Goal: Find specific page/section: Find specific page/section

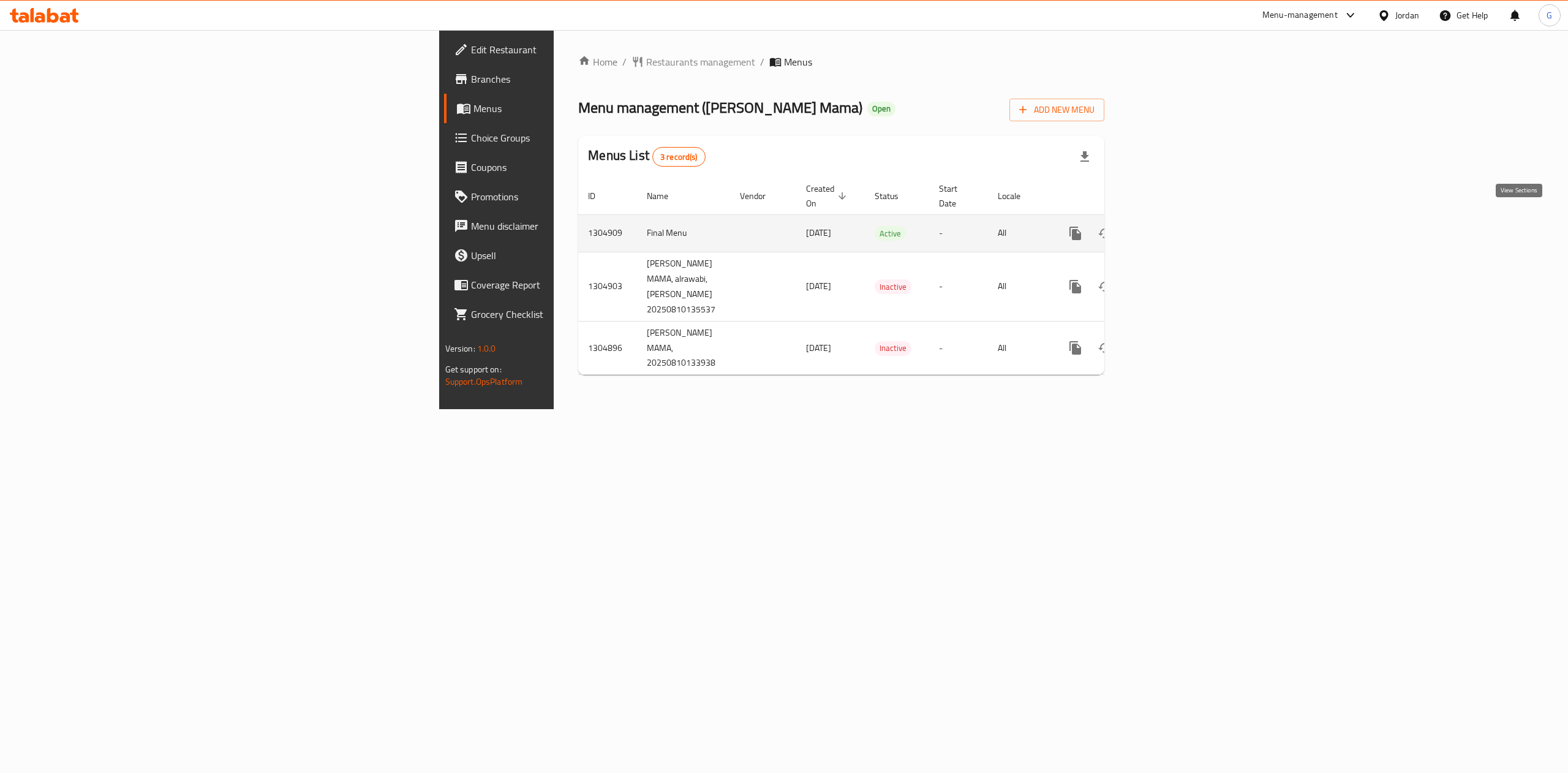
click at [1171, 226] on icon "enhanced table" at bounding box center [1163, 233] width 14 height 14
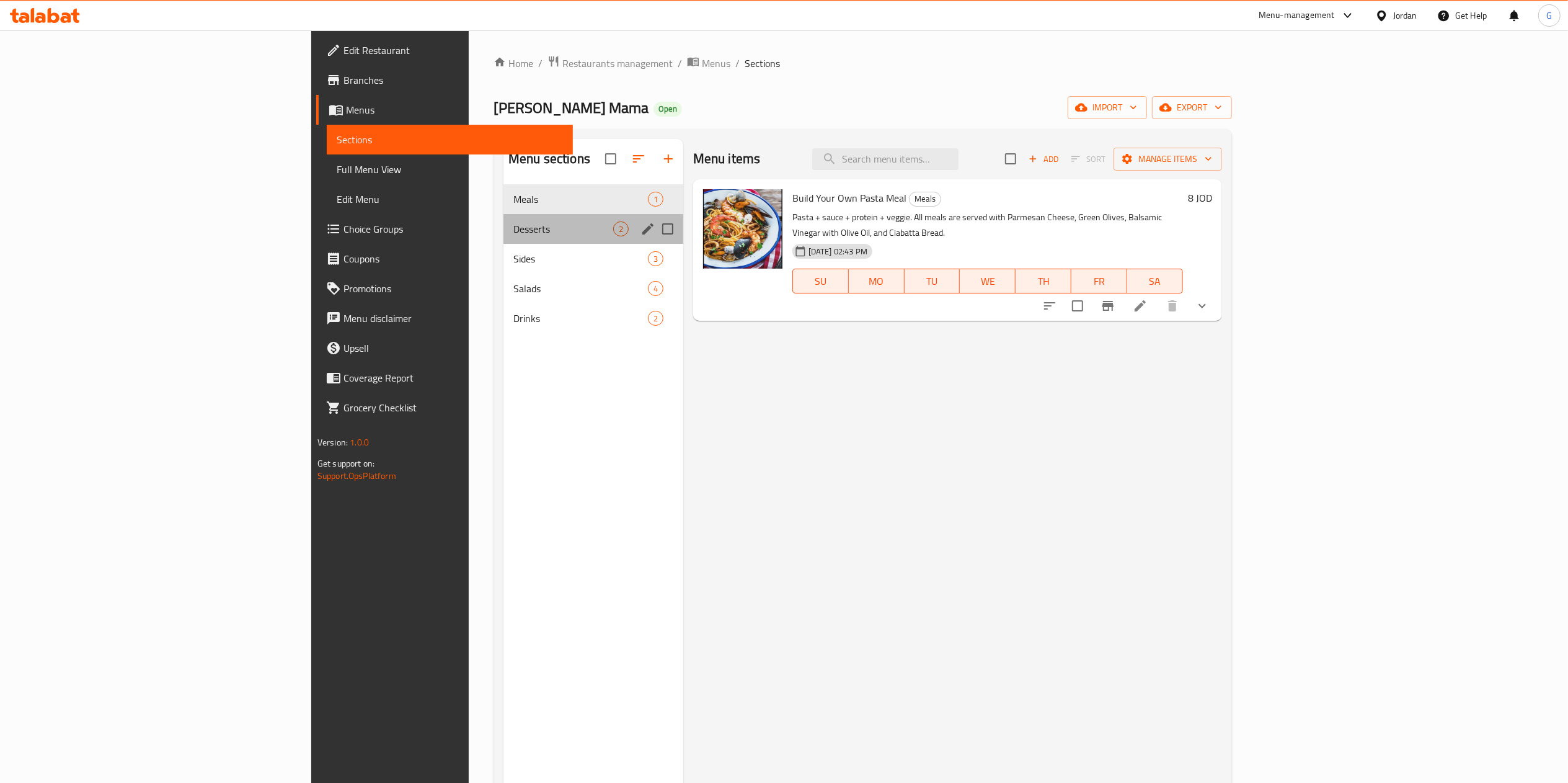
click at [504, 214] on div "Desserts 2" at bounding box center [593, 229] width 180 height 30
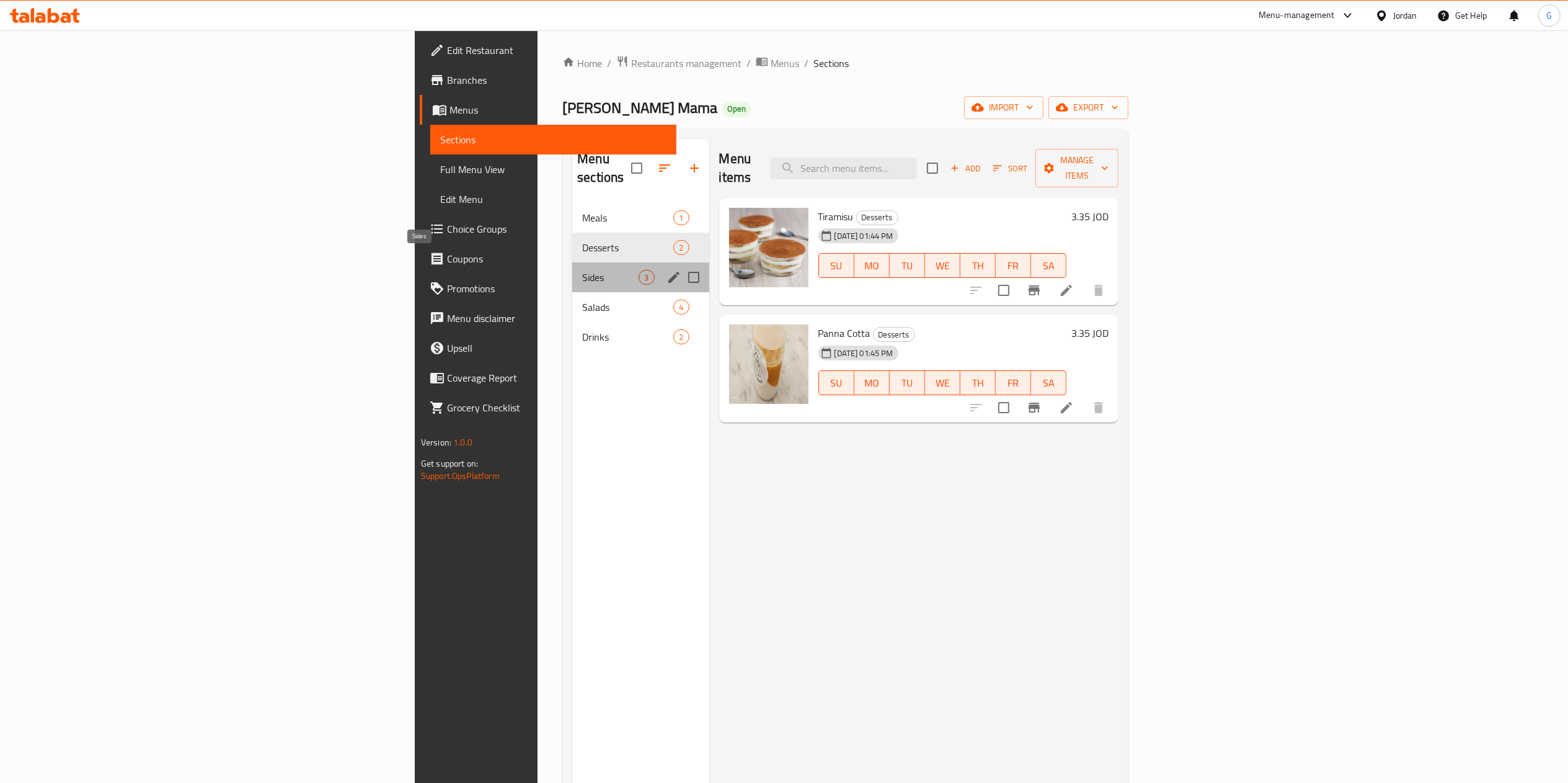
click at [583, 269] on span "Sides" at bounding box center [611, 277] width 56 height 15
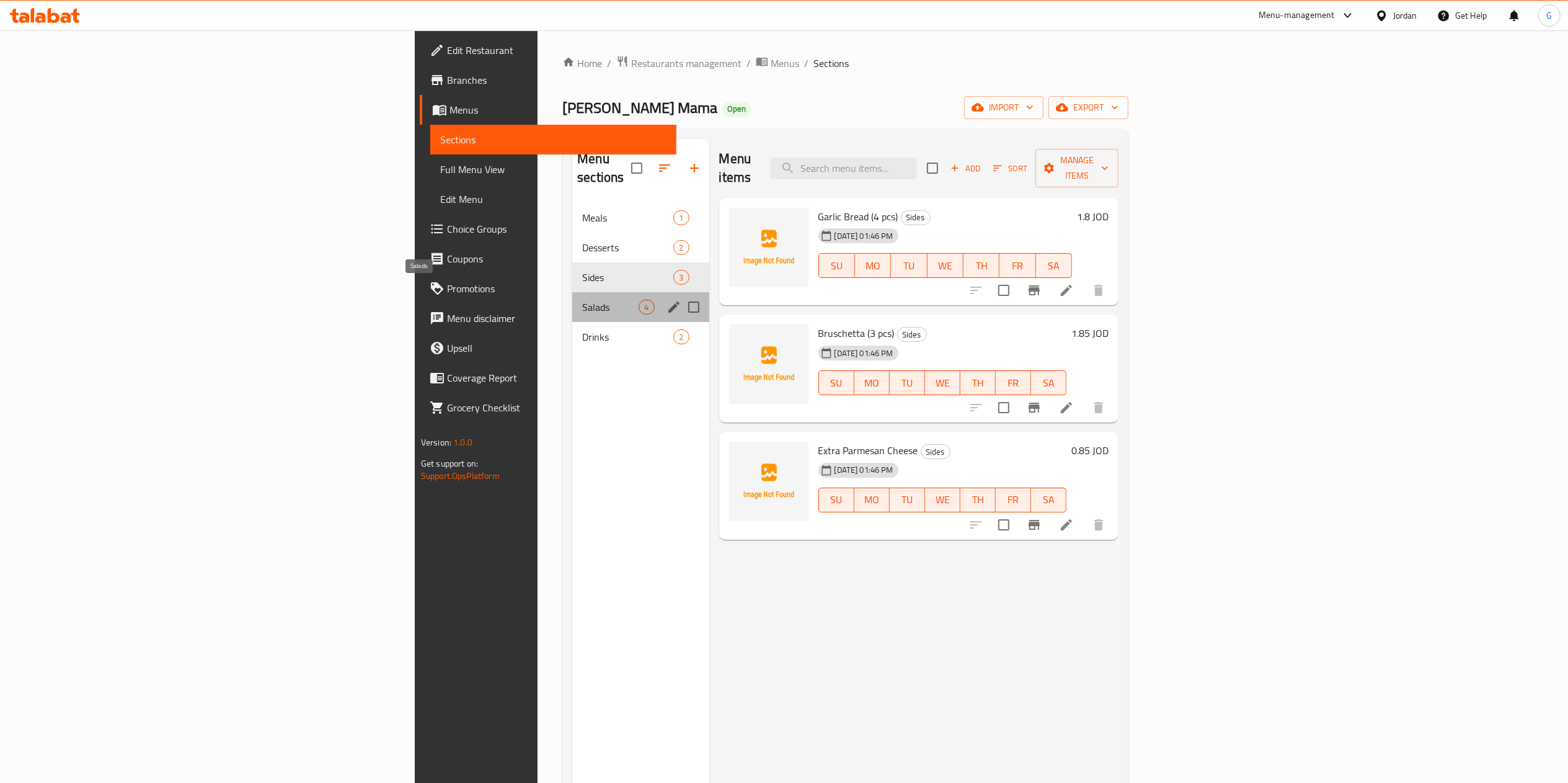
click at [583, 299] on span "Salads" at bounding box center [611, 307] width 56 height 15
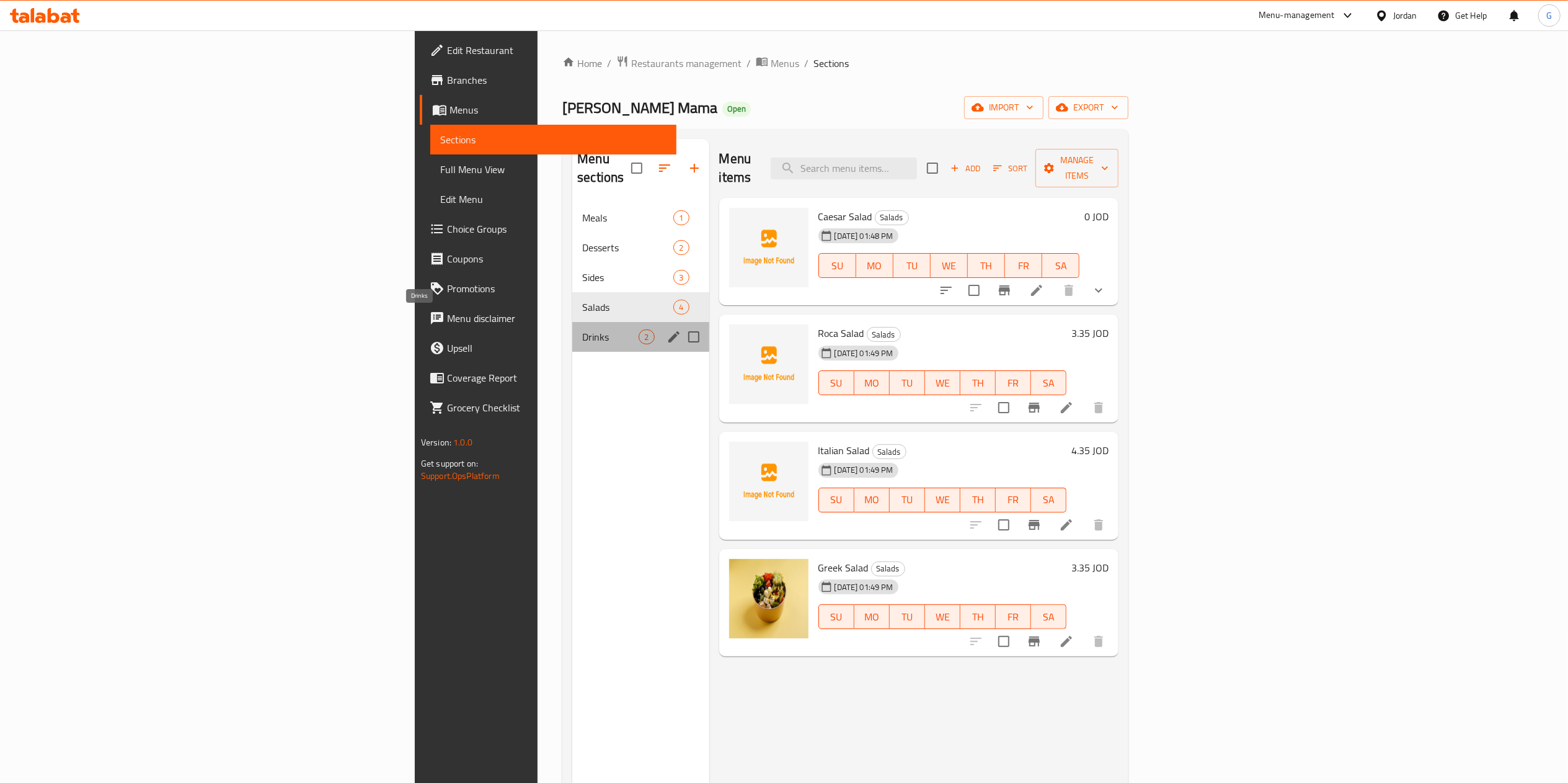
click at [583, 329] on span "Drinks" at bounding box center [611, 337] width 56 height 15
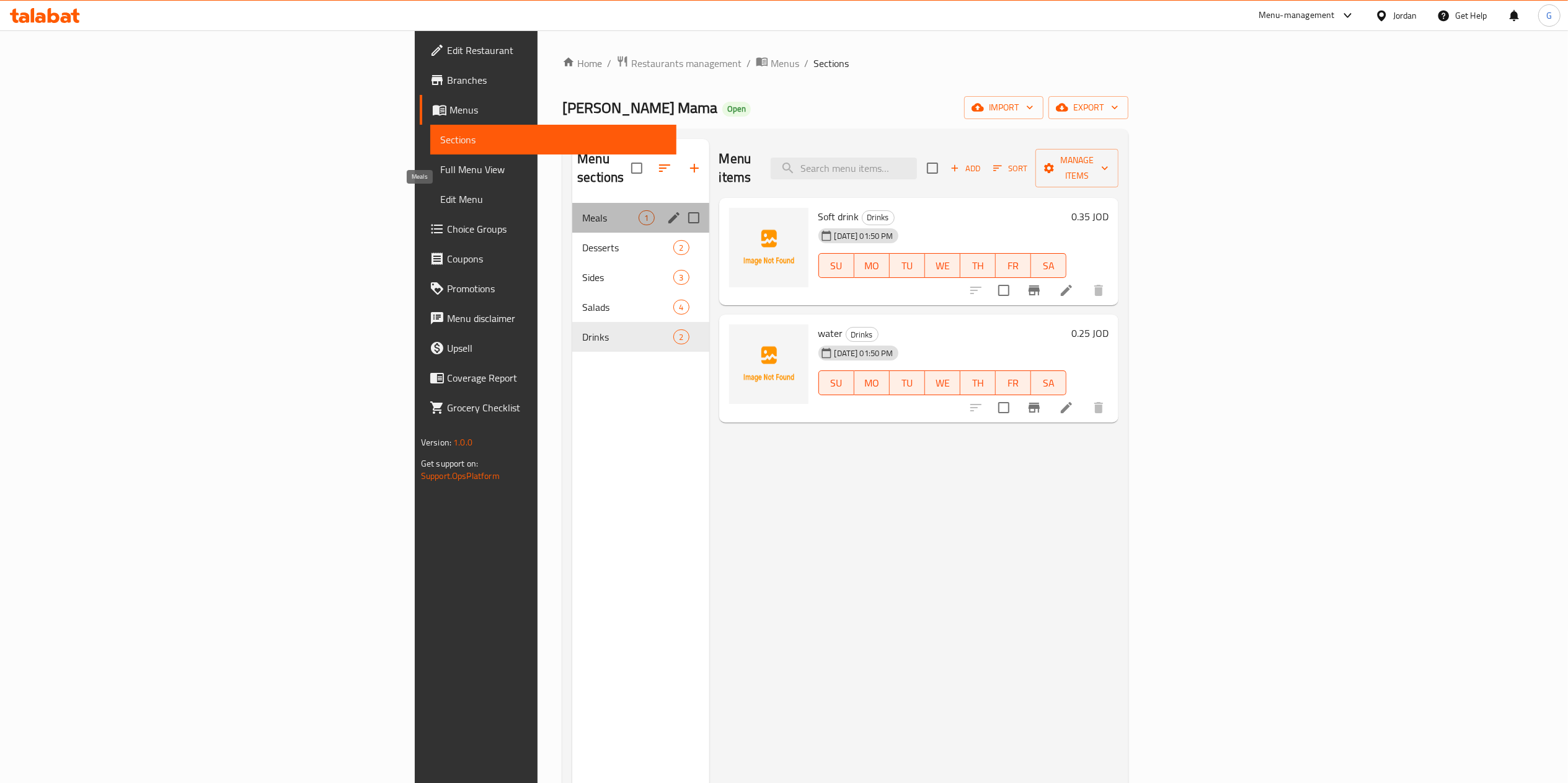
click at [583, 210] on span "Meals" at bounding box center [611, 218] width 56 height 15
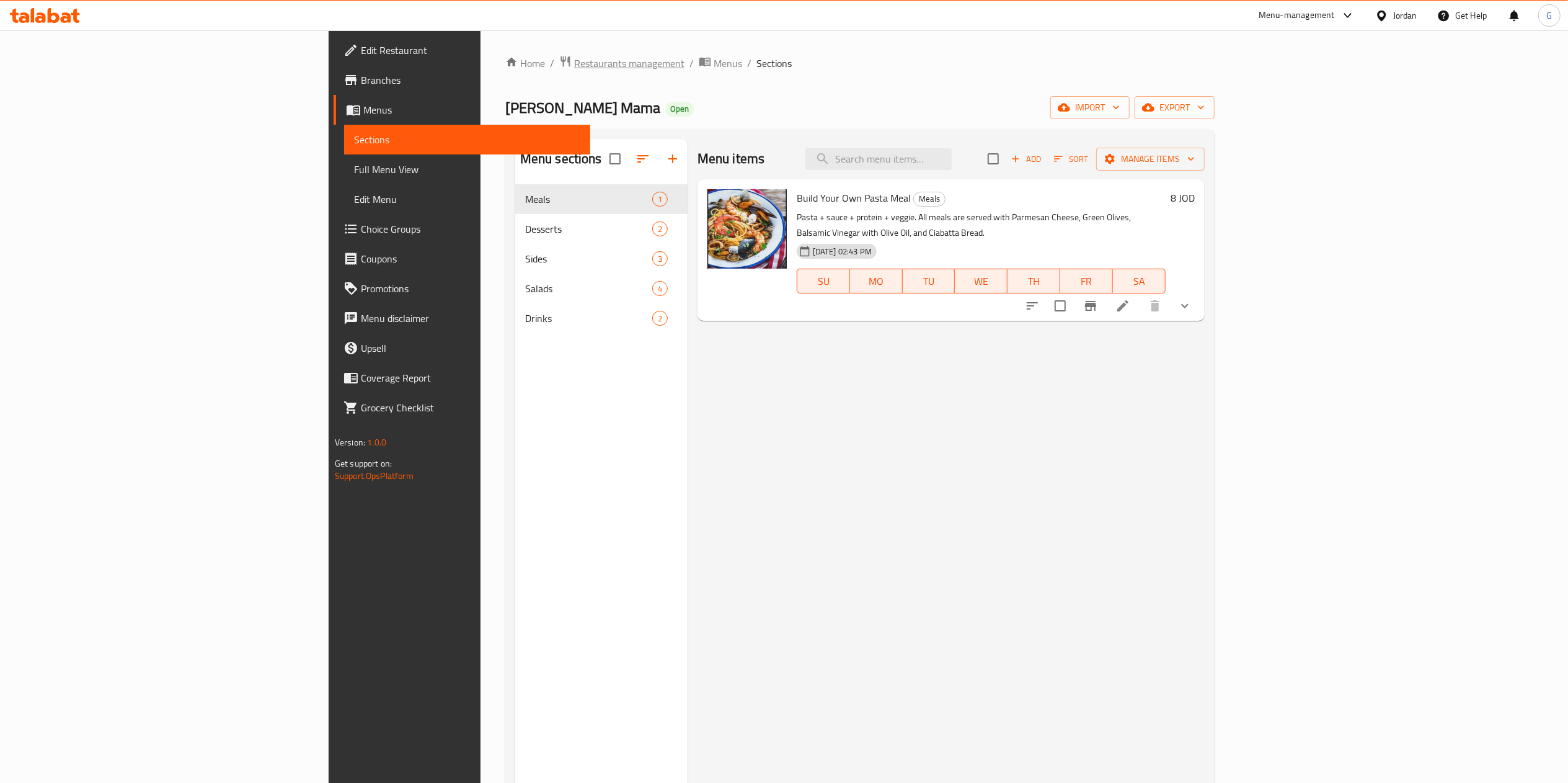
click at [574, 69] on span "Restaurants management" at bounding box center [630, 64] width 111 height 15
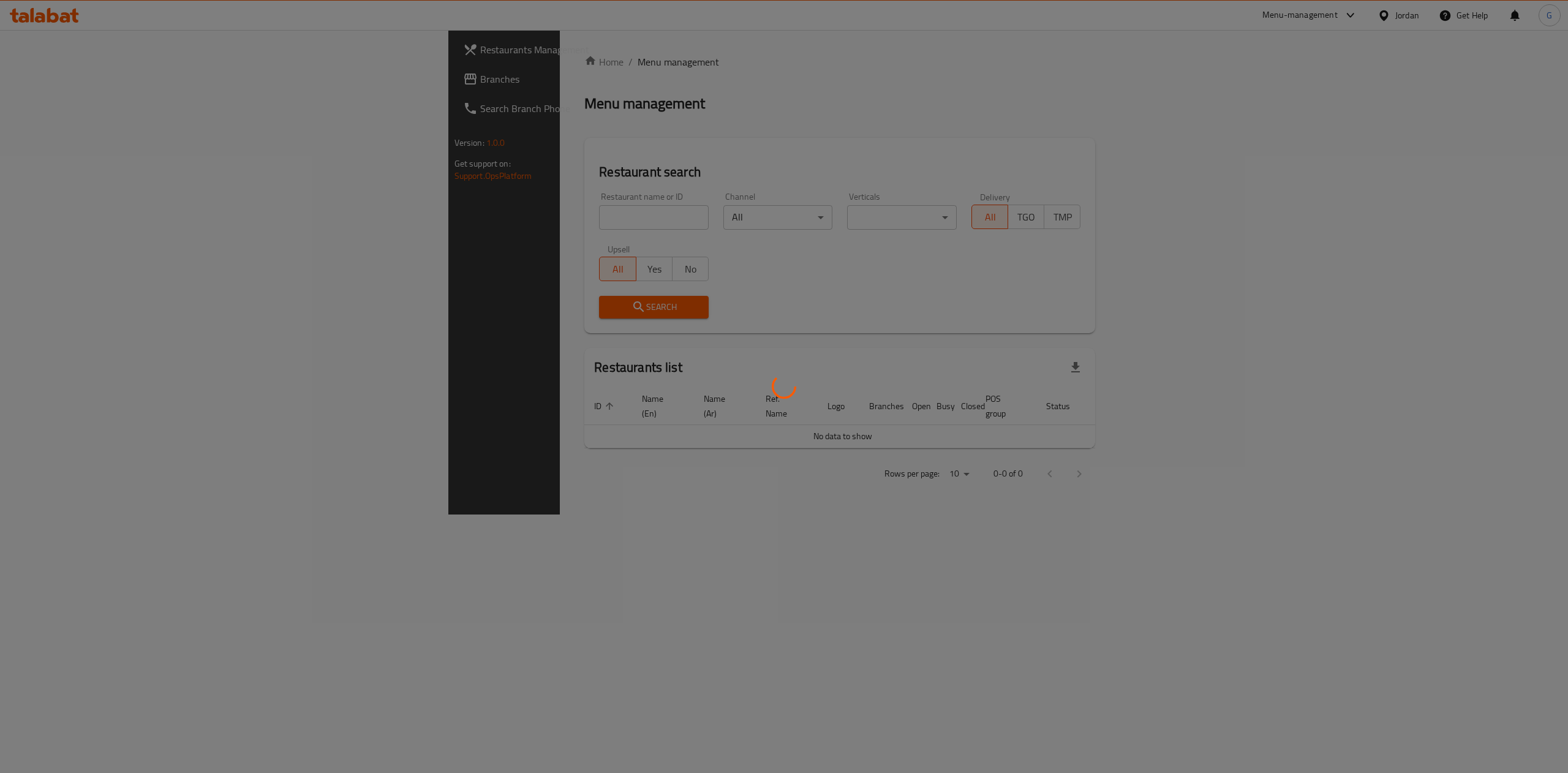
click at [525, 212] on div at bounding box center [784, 386] width 1568 height 773
click at [478, 216] on div at bounding box center [784, 386] width 1568 height 773
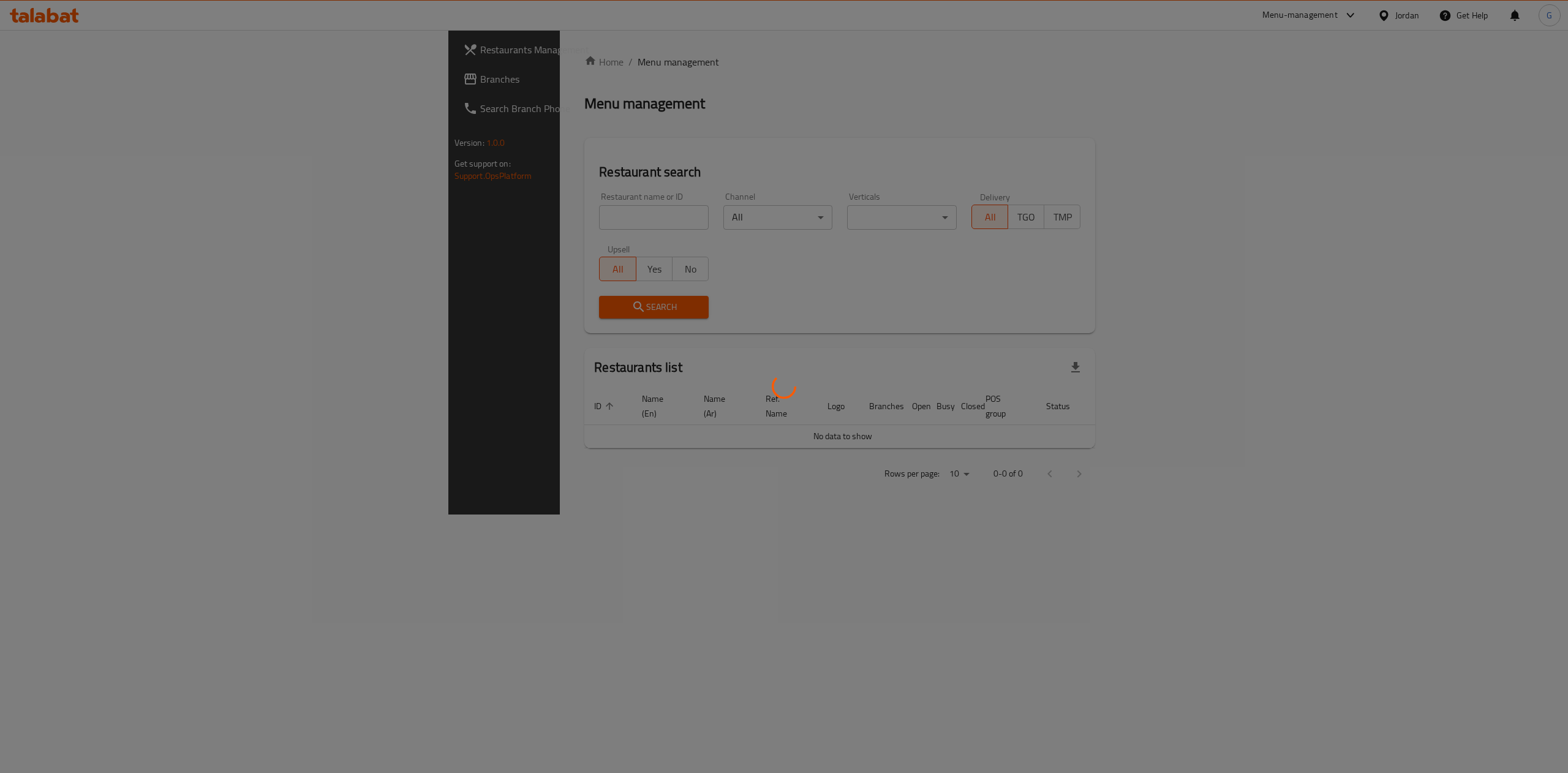
click at [478, 216] on div at bounding box center [784, 386] width 1568 height 773
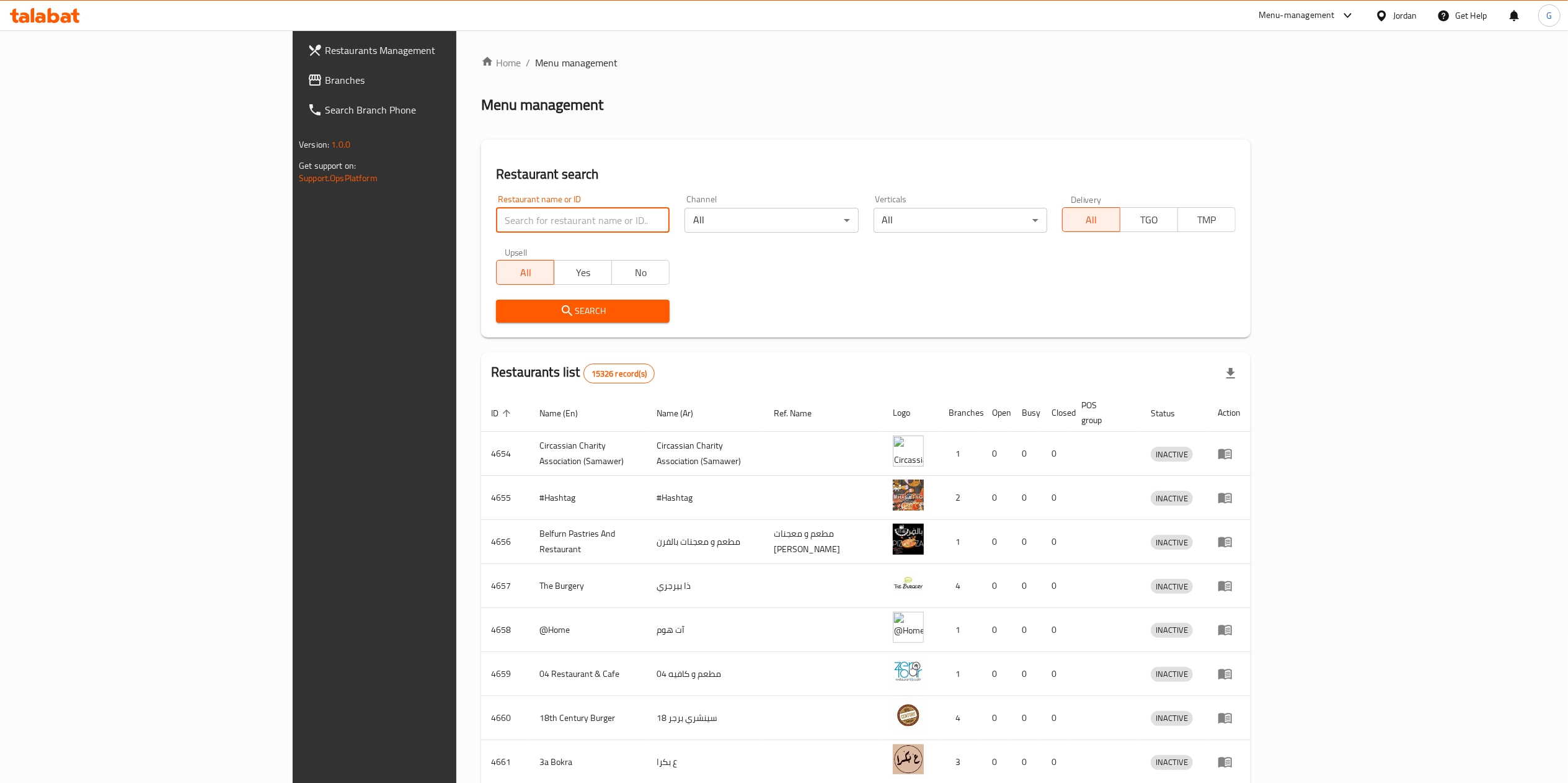
click at [496, 219] on input "search" at bounding box center [583, 220] width 173 height 24
paste input "[PERSON_NAME] MAMA"
type input "[PERSON_NAME] MAMA"
click at [506, 315] on span "Search" at bounding box center [583, 310] width 153 height 15
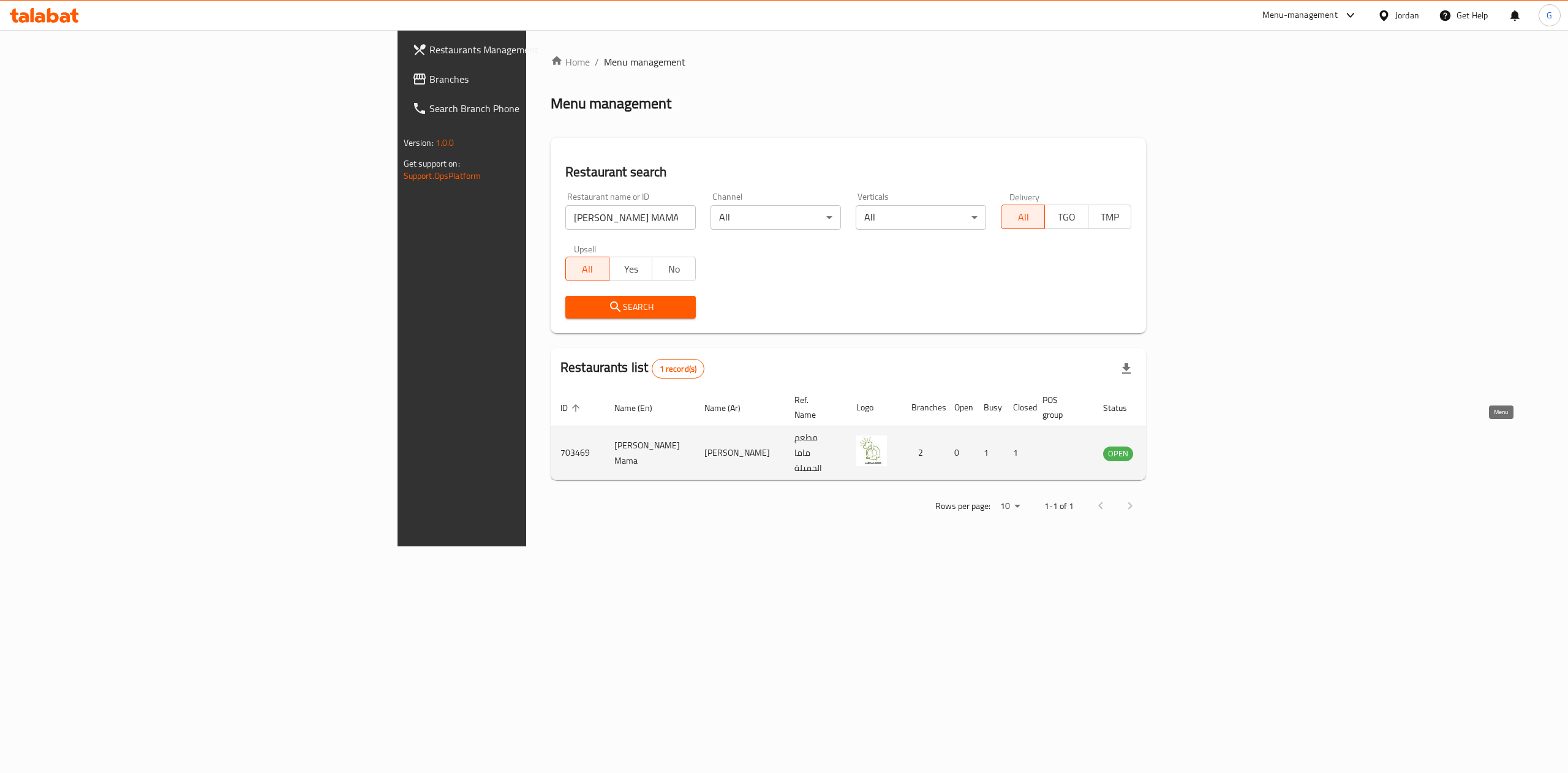
click at [1181, 448] on icon "enhanced table" at bounding box center [1174, 453] width 13 height 11
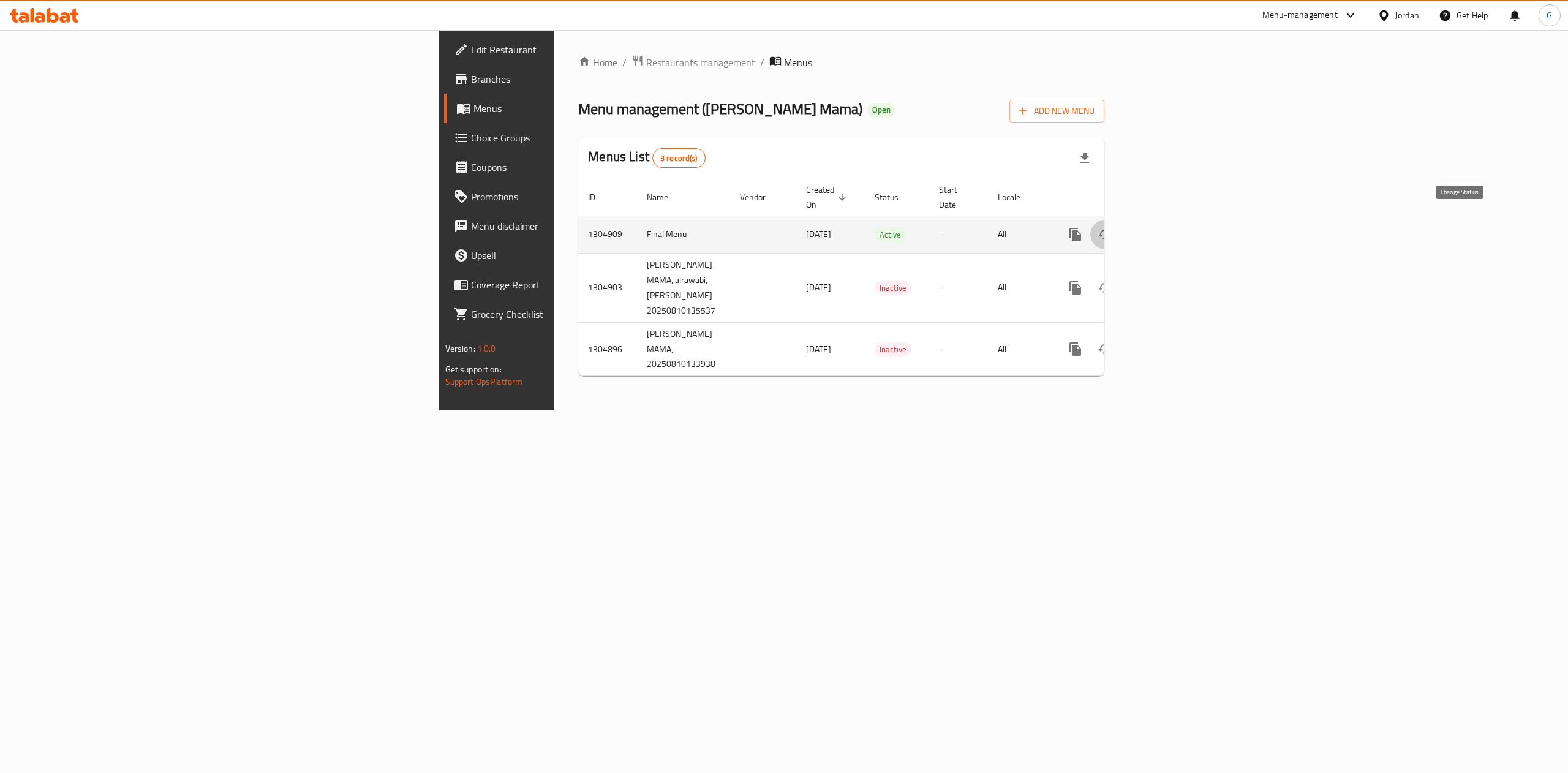
click at [1112, 228] on icon "enhanced table" at bounding box center [1105, 235] width 14 height 14
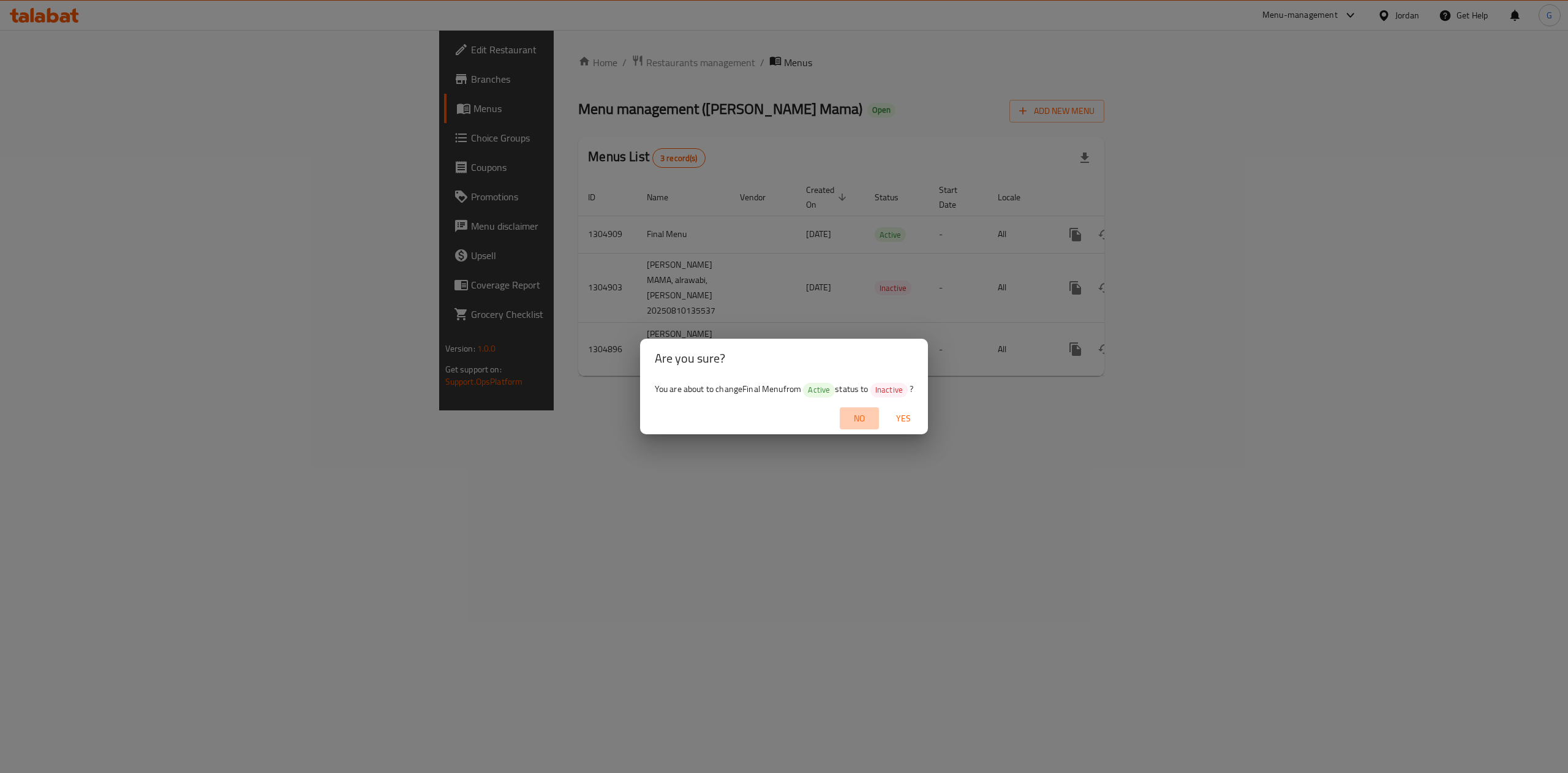
click at [857, 416] on span "No" at bounding box center [858, 418] width 30 height 15
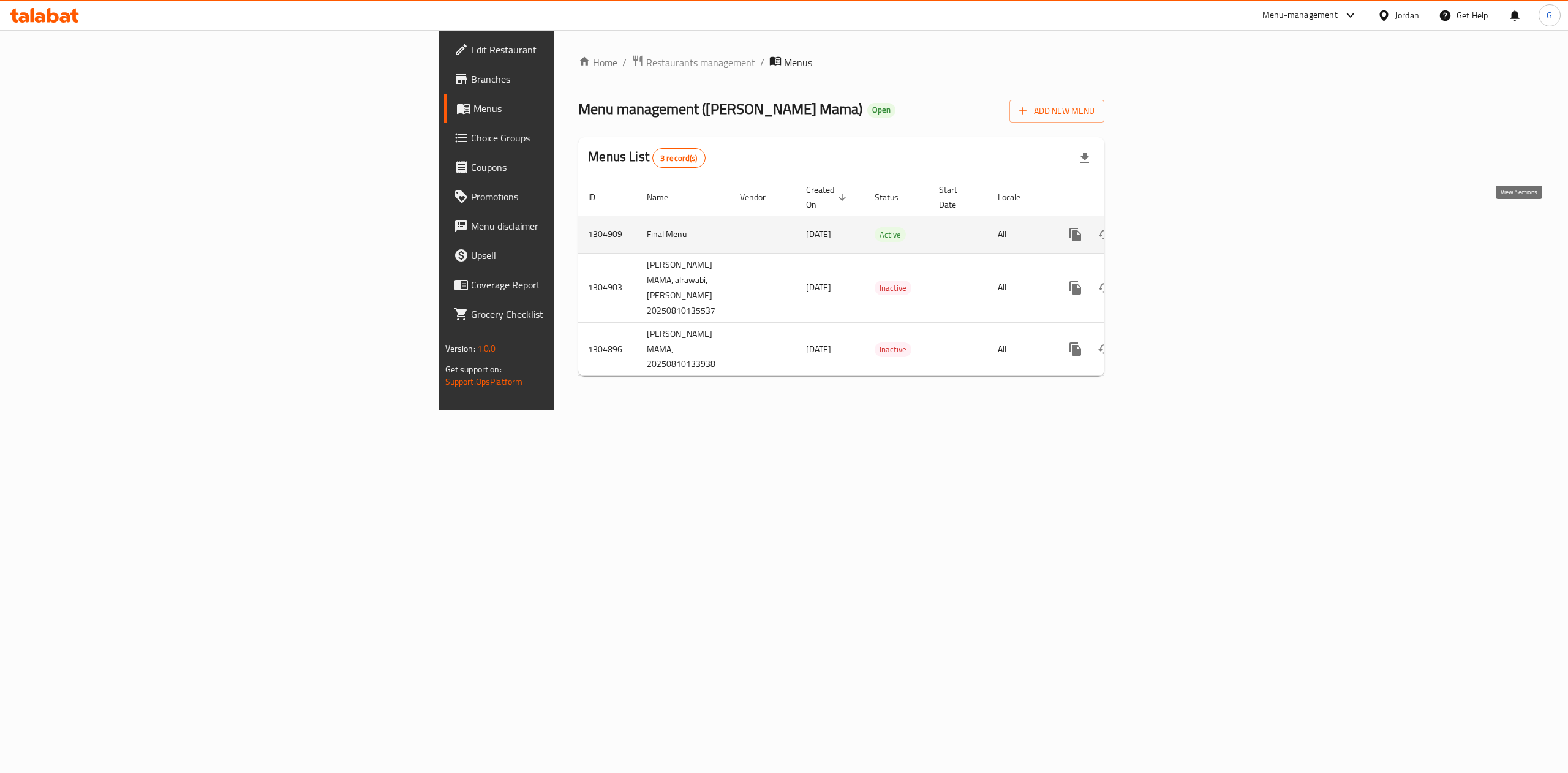
click at [1169, 229] on icon "enhanced table" at bounding box center [1163, 235] width 11 height 11
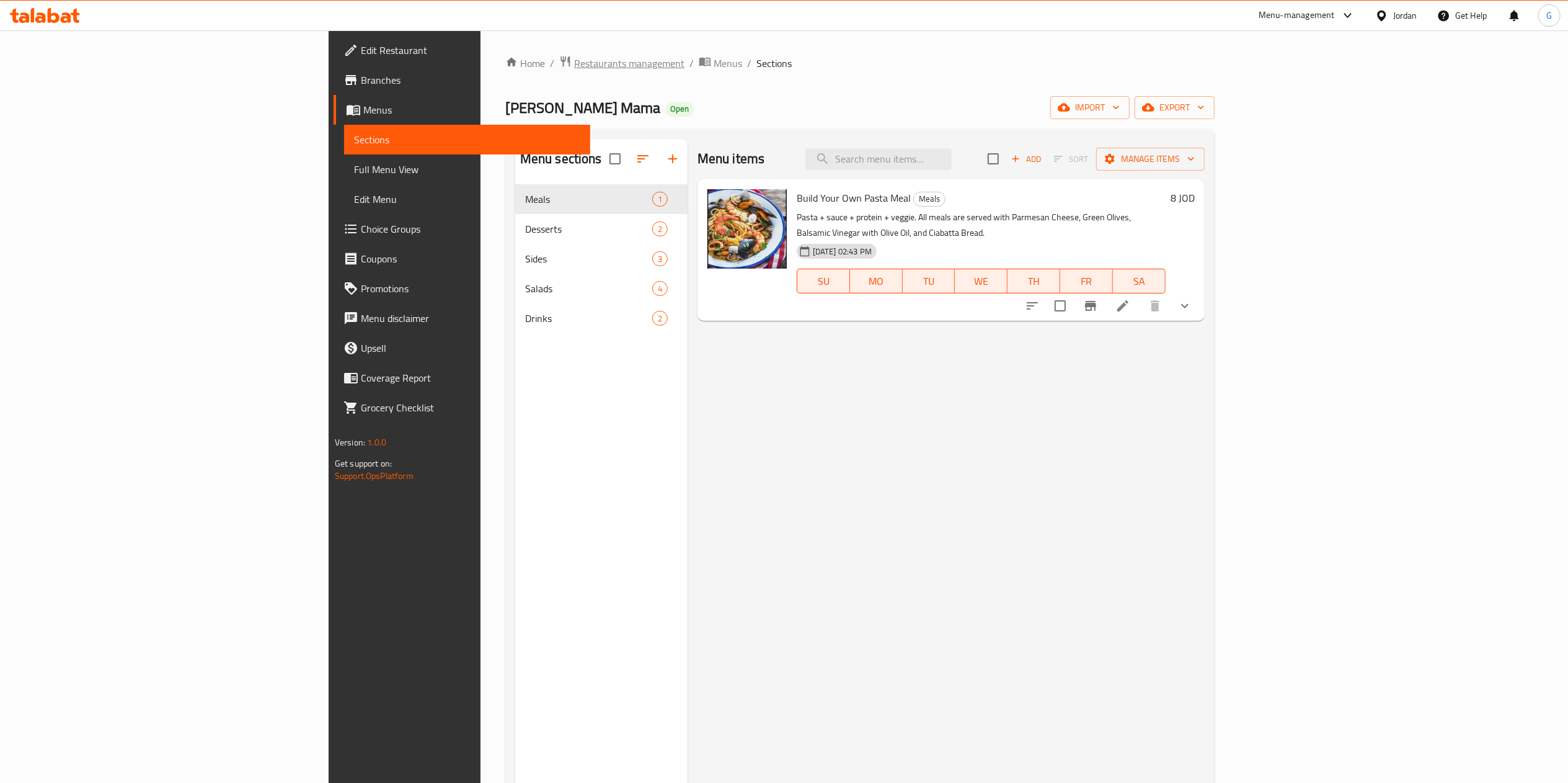
click at [574, 67] on span "Restaurants management" at bounding box center [630, 64] width 111 height 15
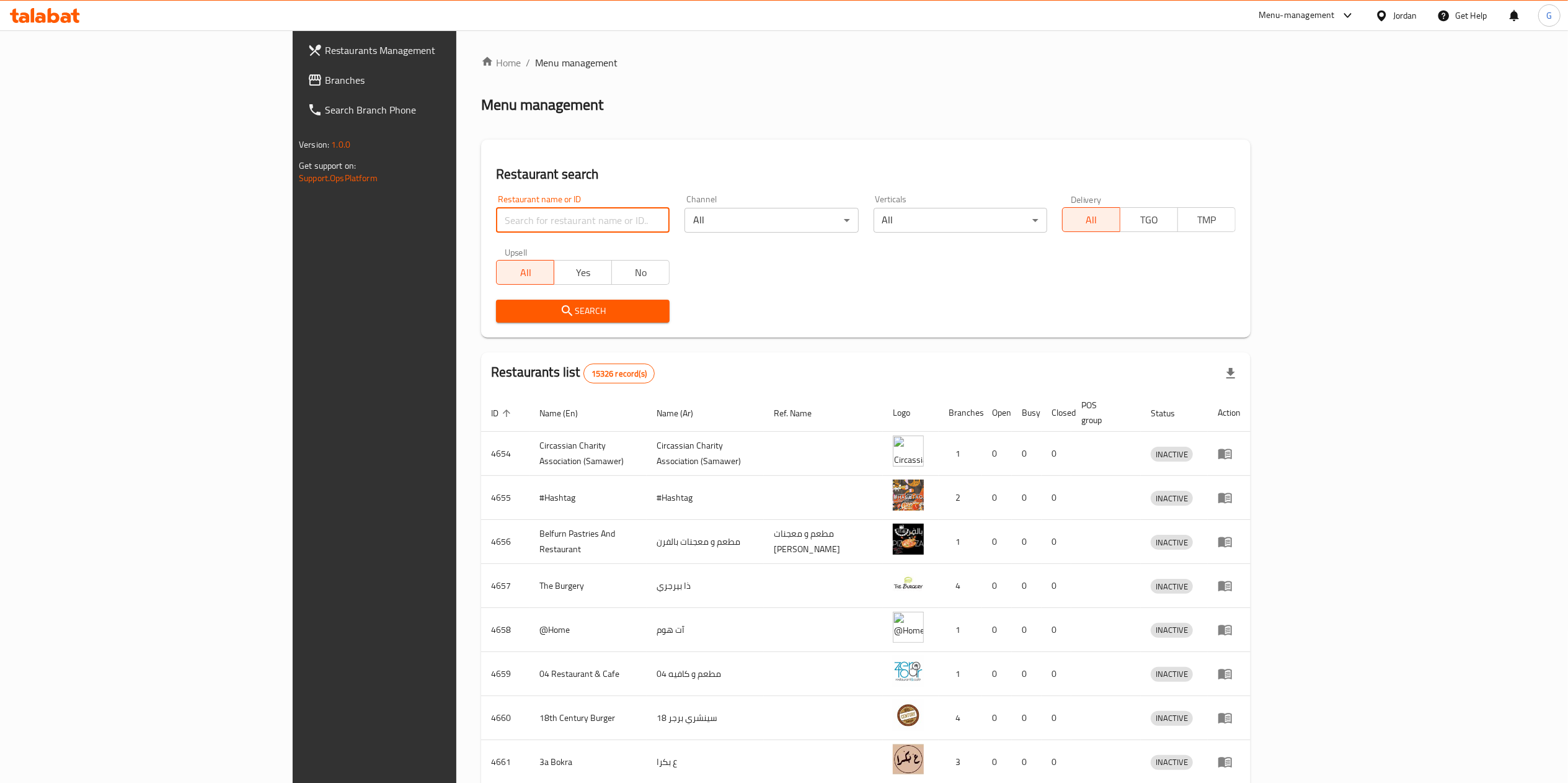
click at [496, 216] on input "search" at bounding box center [583, 220] width 173 height 24
type input "[PERSON_NAME] Mama"
click button "Search" at bounding box center [583, 310] width 173 height 23
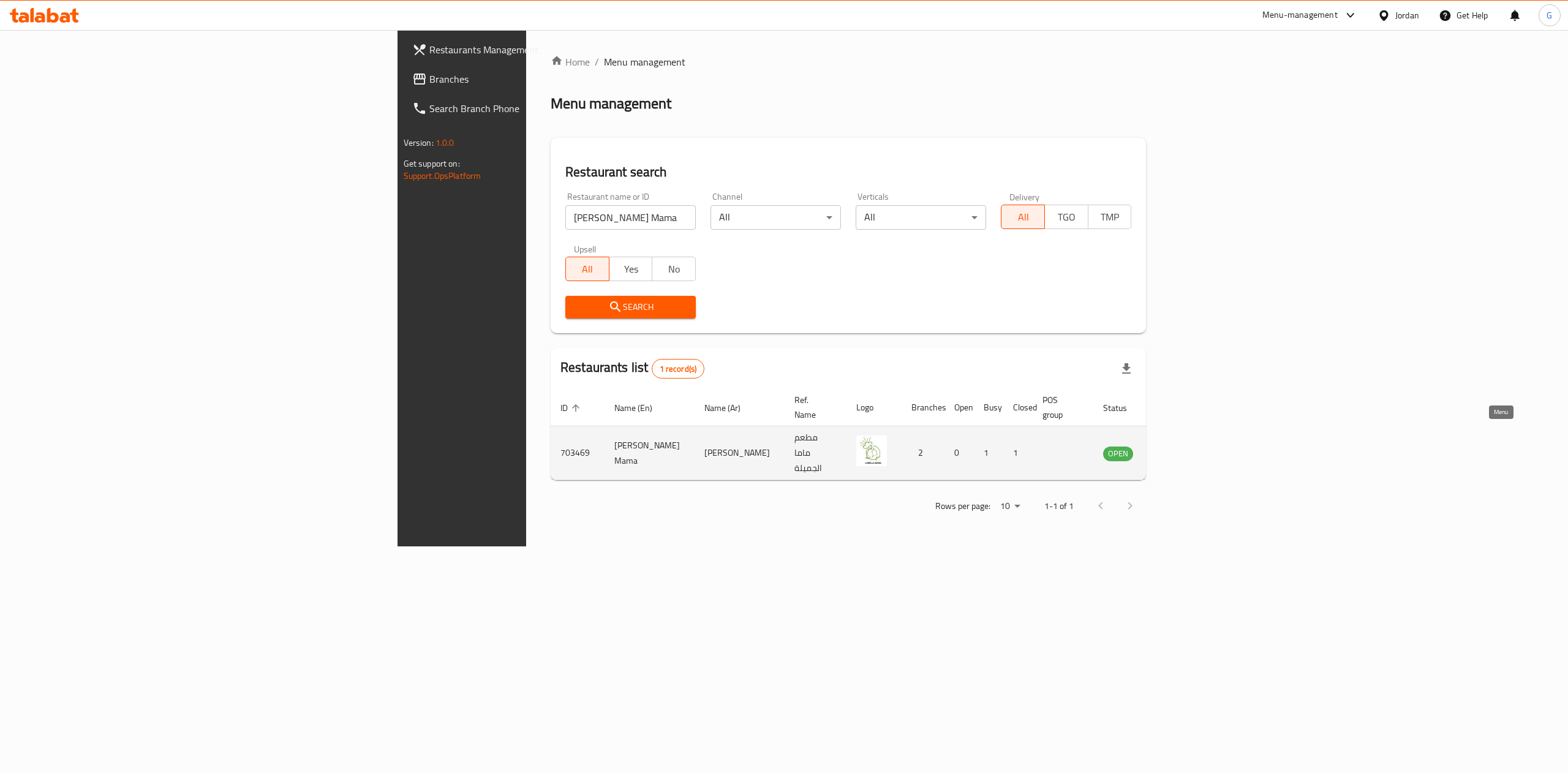
click at [1182, 446] on icon "enhanced table" at bounding box center [1175, 453] width 14 height 14
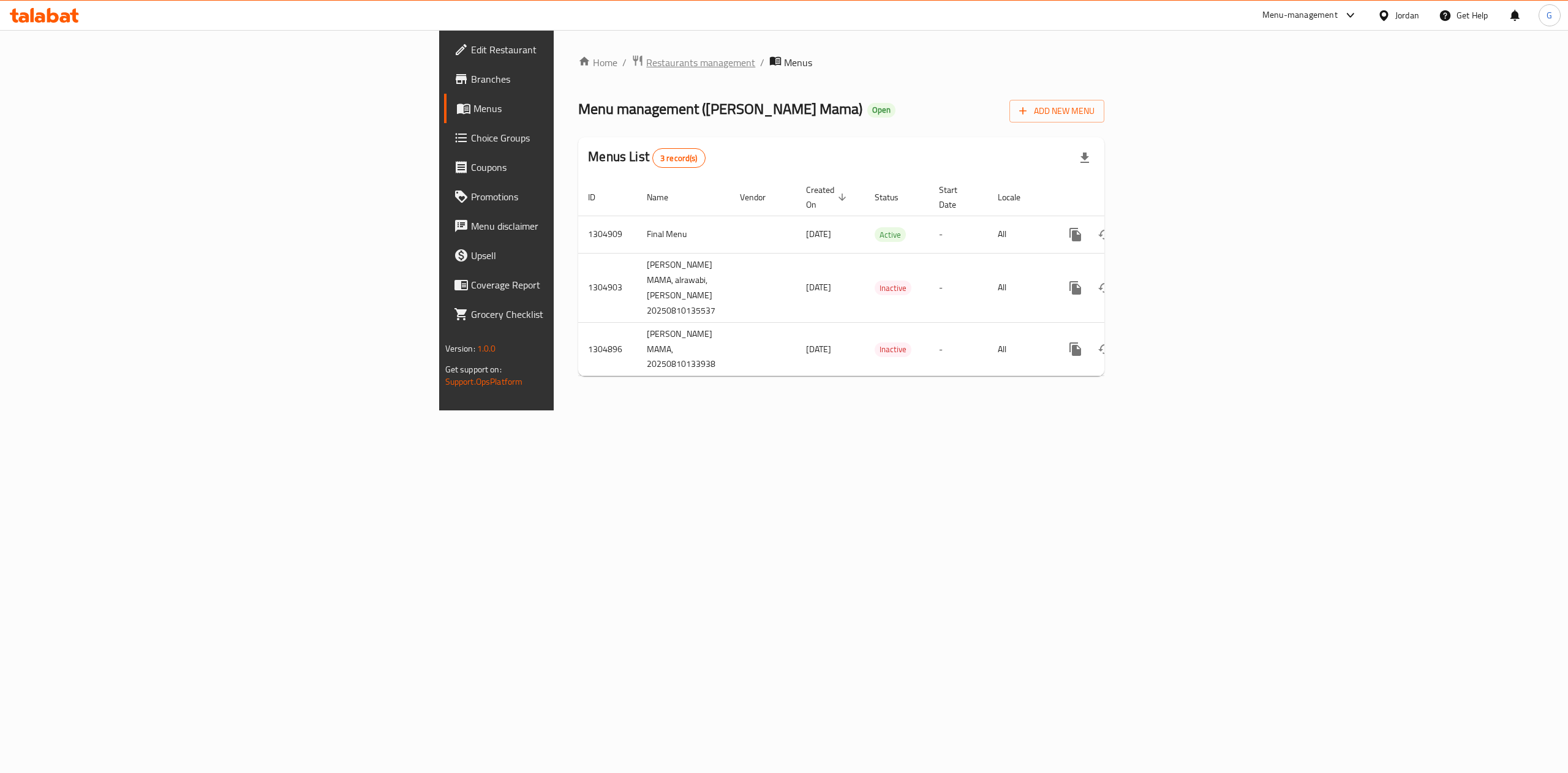
click at [646, 59] on span "Restaurants management" at bounding box center [701, 63] width 109 height 14
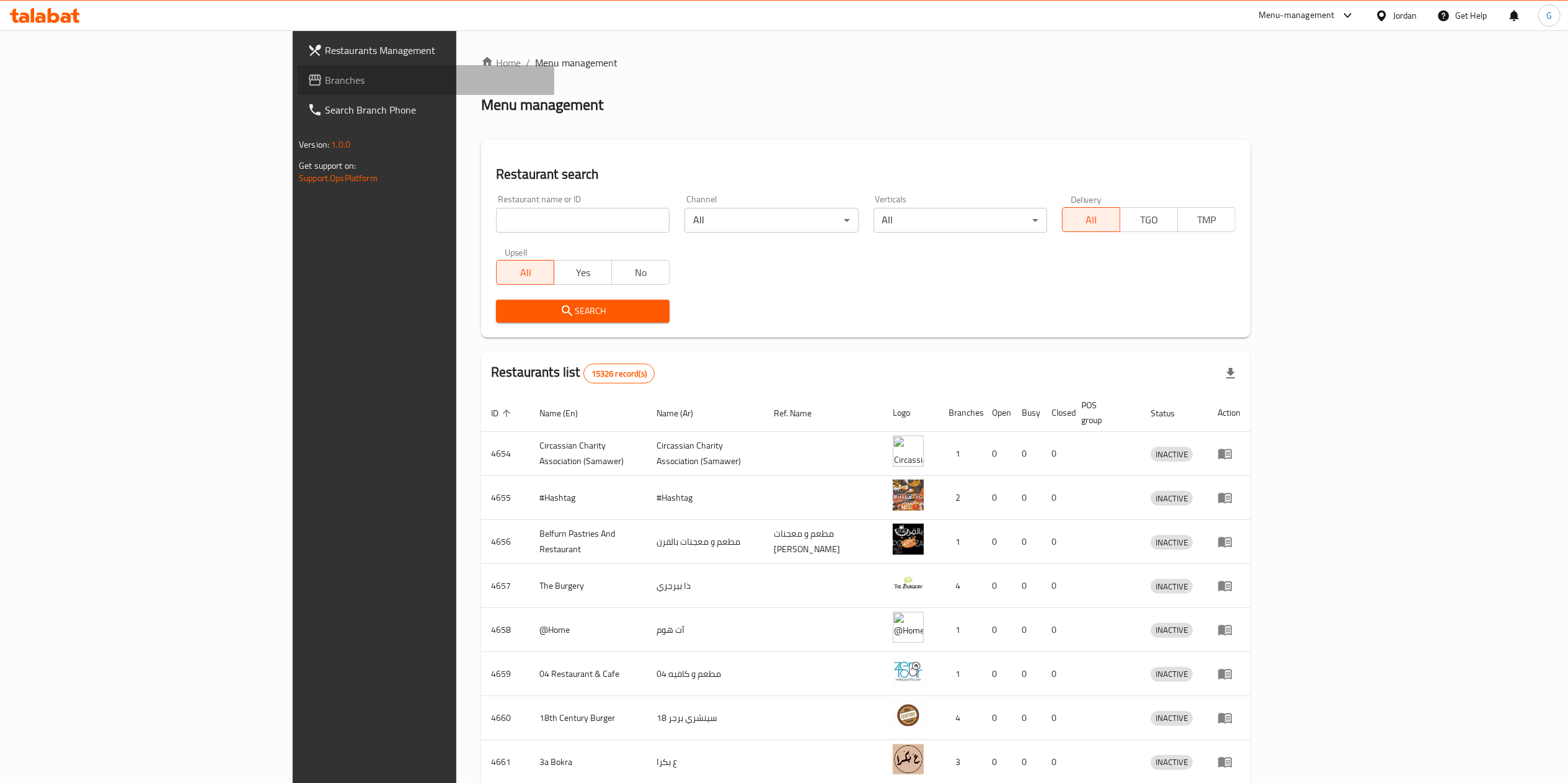
click at [325, 79] on span "Branches" at bounding box center [435, 80] width 220 height 15
